Goal: Check status: Check status

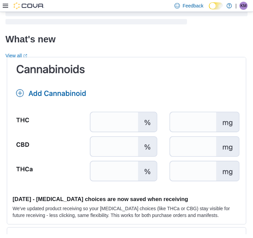
scroll to position [67, 0]
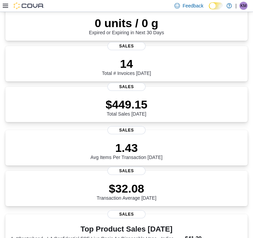
click at [5, 6] on icon at bounding box center [5, 5] width 5 height 5
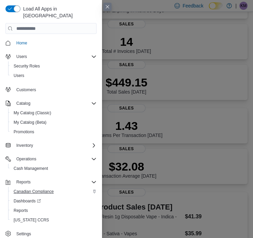
scroll to position [101, 0]
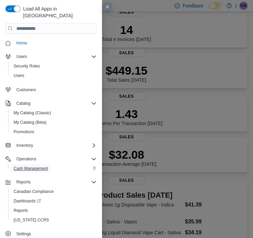
click at [35, 166] on span "Cash Management" at bounding box center [31, 168] width 34 height 5
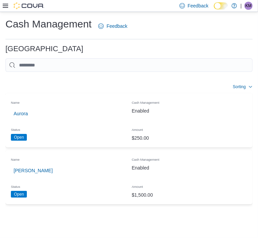
click at [5, 6] on icon at bounding box center [5, 5] width 5 height 5
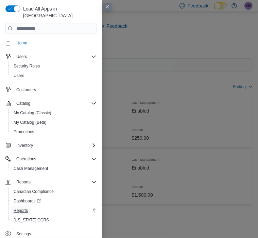
click at [22, 208] on span "Reports" at bounding box center [21, 210] width 14 height 5
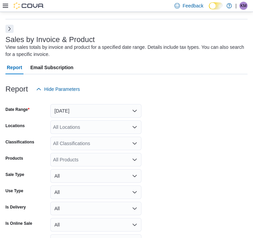
scroll to position [23, 0]
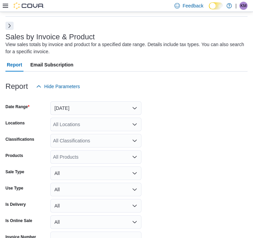
click at [11, 24] on button "Next" at bounding box center [9, 26] width 8 height 8
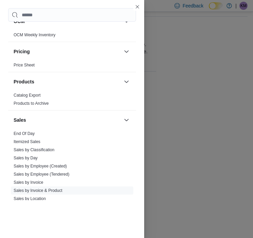
scroll to position [408, 0]
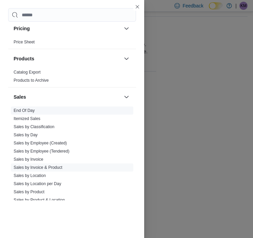
click at [22, 107] on span "End Of Day" at bounding box center [72, 111] width 122 height 8
click at [28, 109] on link "End Of Day" at bounding box center [24, 110] width 21 height 5
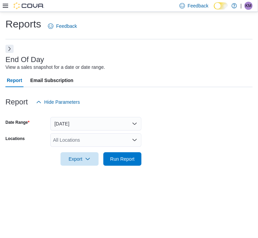
click at [101, 139] on div "All Locations" at bounding box center [95, 140] width 91 height 14
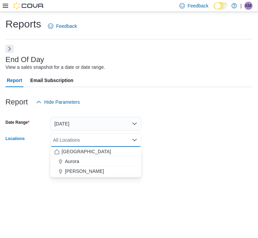
click at [78, 167] on button "Aurora Cannabis" at bounding box center [95, 172] width 91 height 10
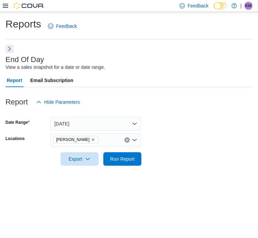
click at [74, 191] on div "Reports Feedback End Of Day View a sales snapshot for a date or date range. Rep…" at bounding box center [129, 125] width 258 height 227
click at [115, 167] on div at bounding box center [128, 170] width 247 height 8
click at [117, 157] on span "Run Report" at bounding box center [122, 159] width 24 height 7
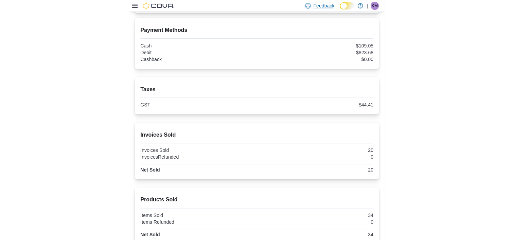
scroll to position [143, 0]
